Goal: Navigation & Orientation: Find specific page/section

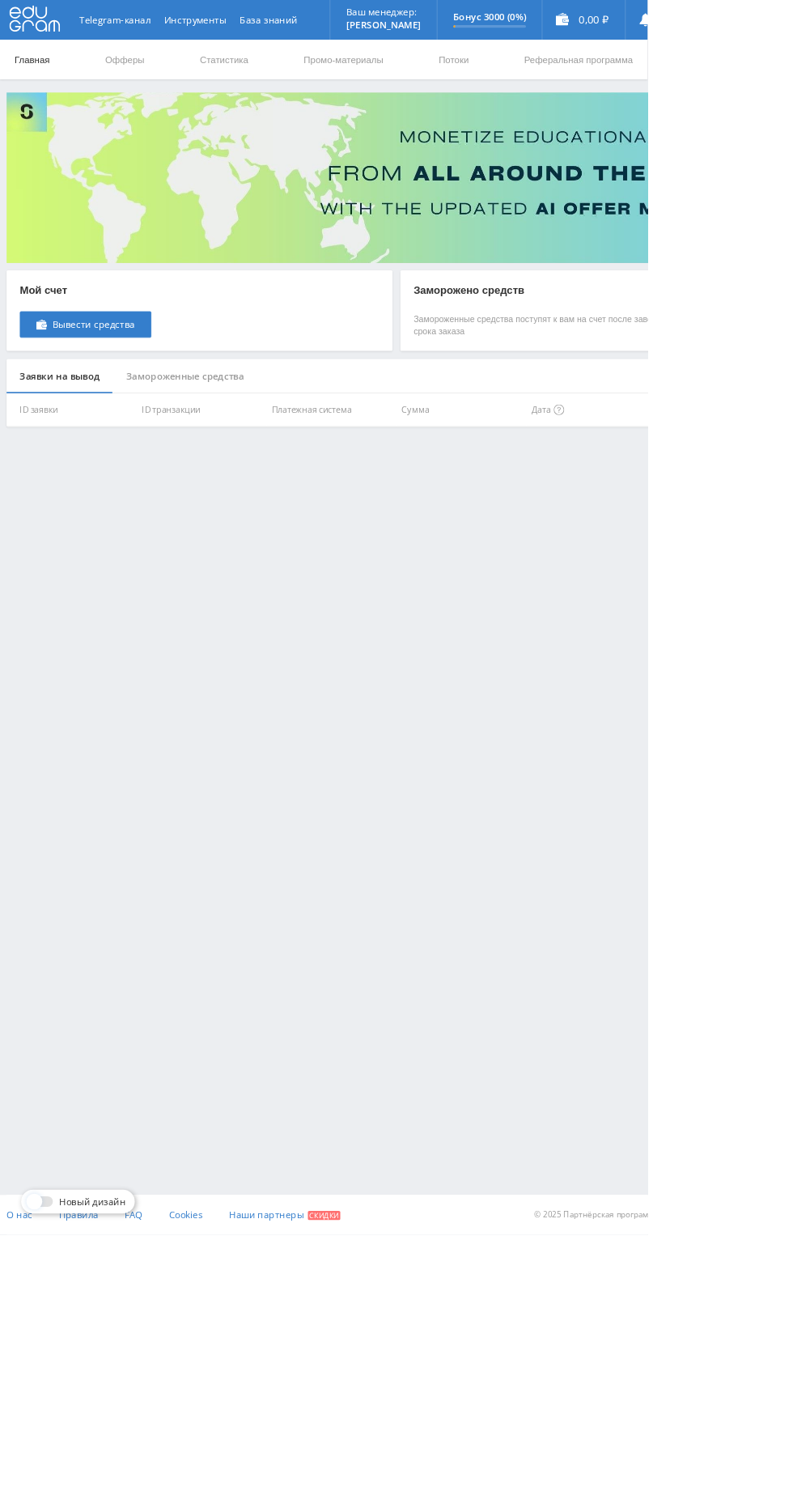
click at [39, 72] on link "Главная" at bounding box center [39, 72] width 46 height 48
